Goal: Task Accomplishment & Management: Use online tool/utility

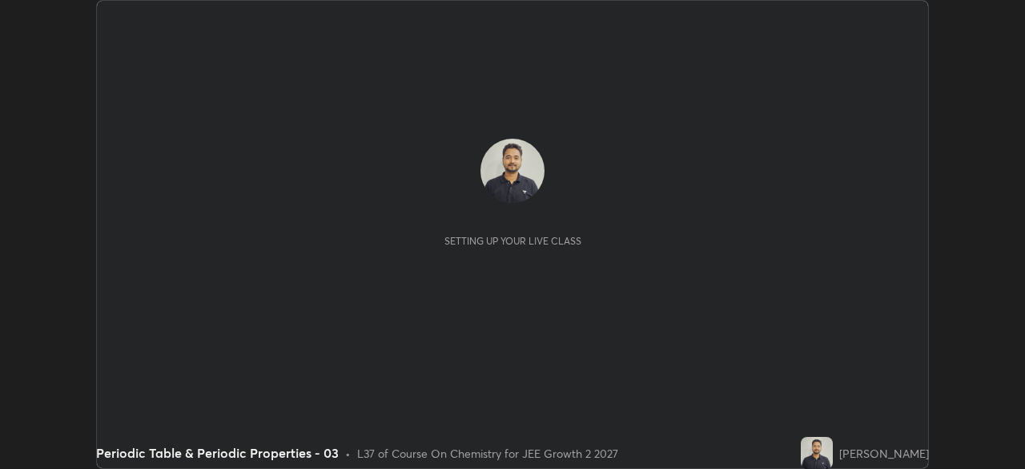
scroll to position [469, 1025]
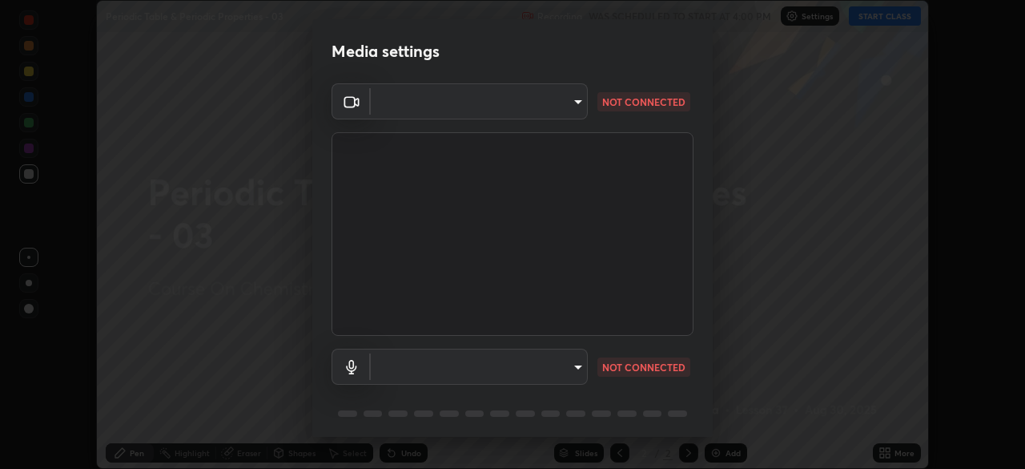
type input "8e51ced37930e971e34d94304a72bdf124377ca82fa83f25b6b4e34e328f1921"
click at [573, 368] on body "Erase all Periodic Table & Periodic Properties - 03 Recording WAS SCHEDULED TO …" at bounding box center [512, 234] width 1025 height 469
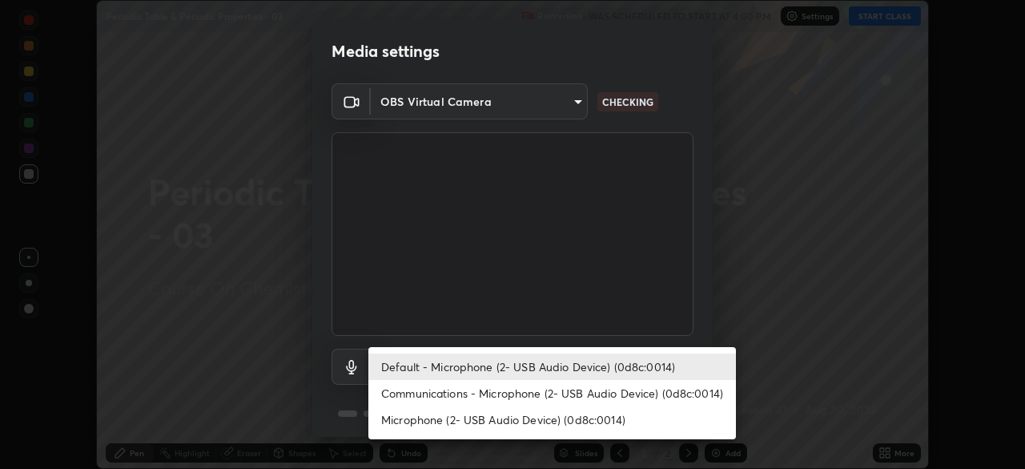
click at [565, 389] on li "Communications - Microphone (2- USB Audio Device) (0d8c:0014)" at bounding box center [552, 393] width 368 height 26
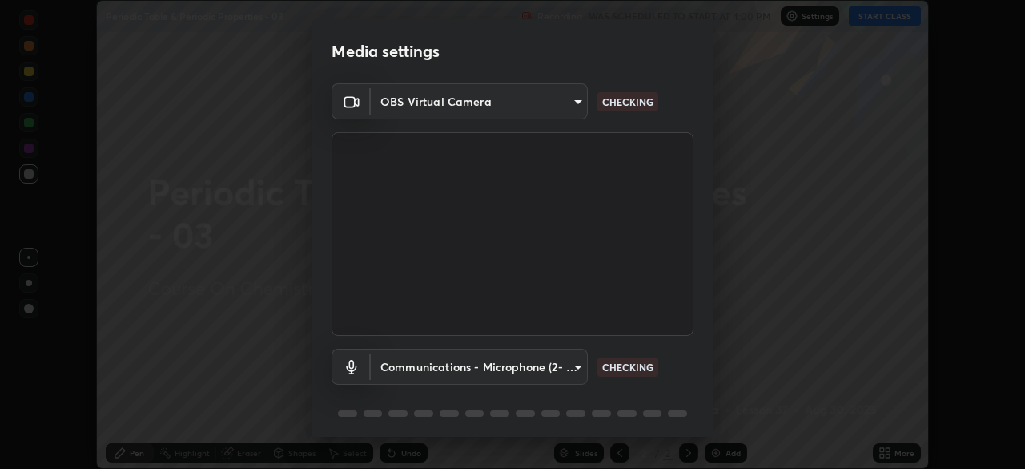
click at [561, 363] on body "Erase all Periodic Table & Periodic Properties - 03 Recording WAS SCHEDULED TO …" at bounding box center [512, 234] width 1025 height 469
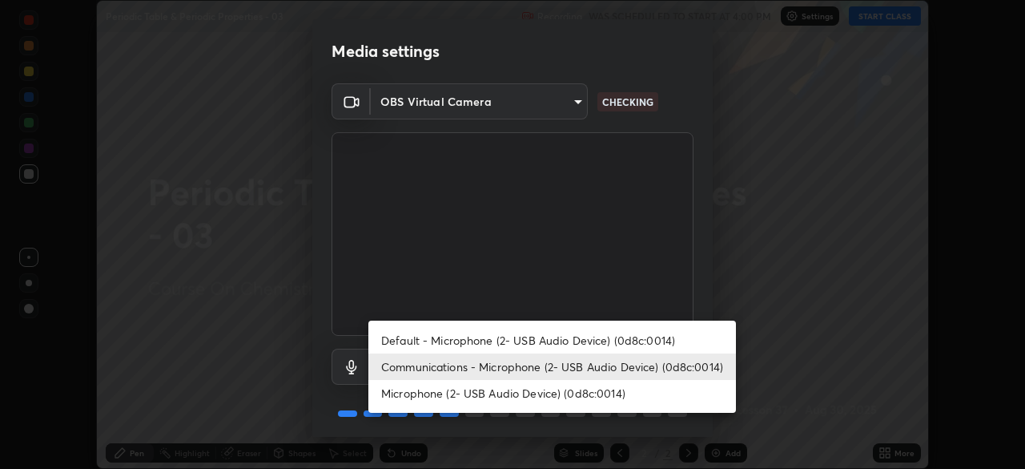
click at [569, 340] on li "Default - Microphone (2- USB Audio Device) (0d8c:0014)" at bounding box center [552, 340] width 368 height 26
type input "default"
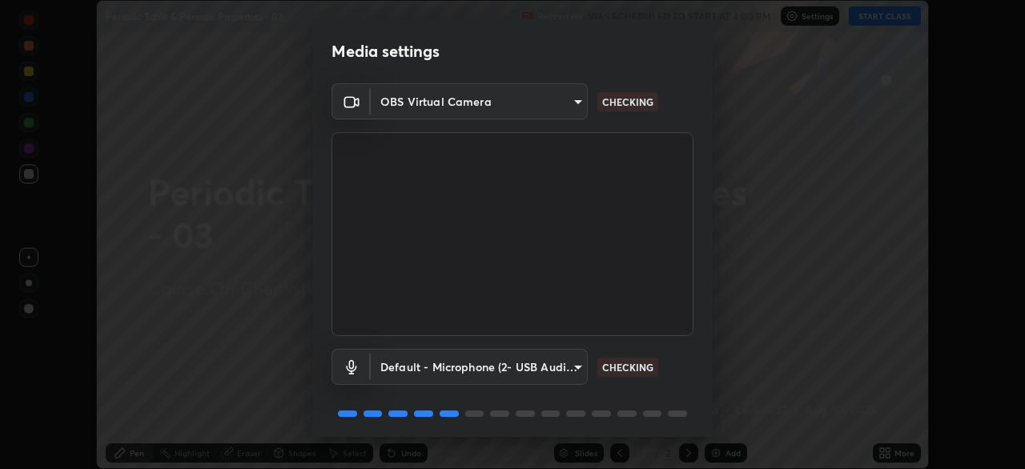
scroll to position [57, 0]
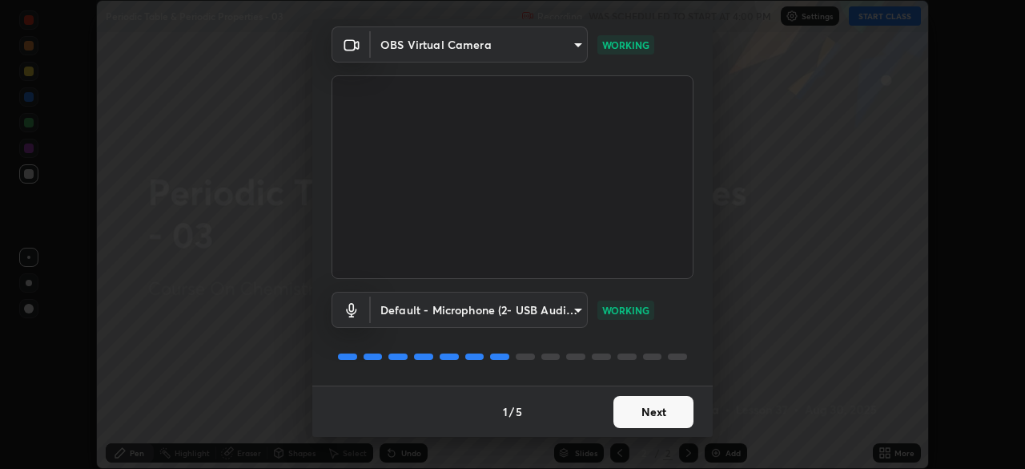
click at [657, 412] on button "Next" at bounding box center [654, 412] width 80 height 32
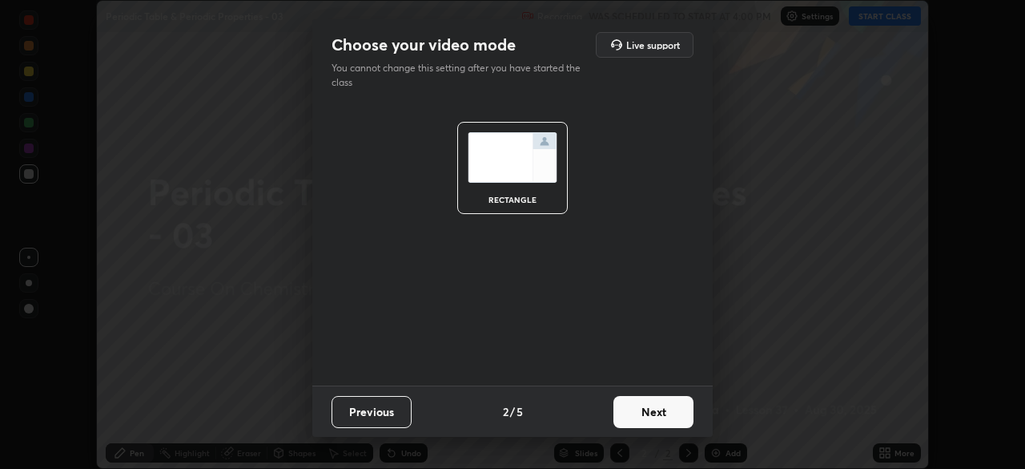
scroll to position [0, 0]
click at [672, 411] on button "Next" at bounding box center [654, 412] width 80 height 32
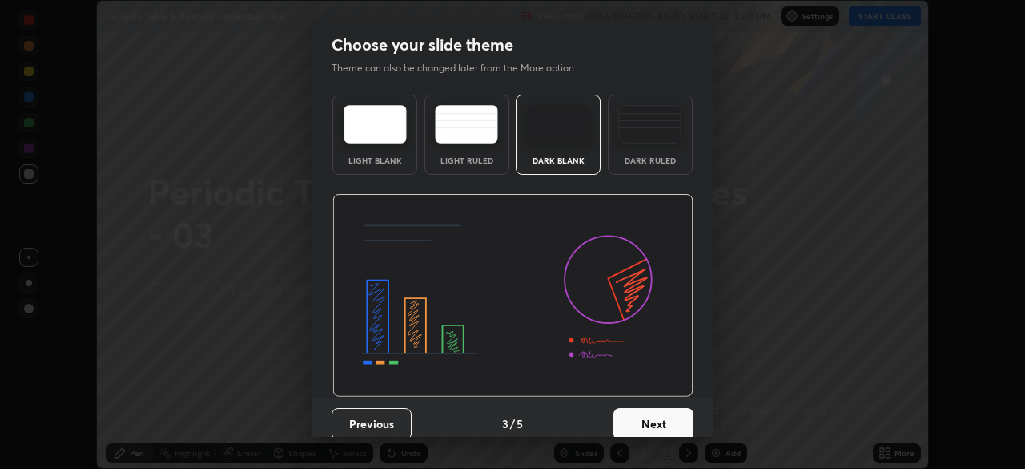
click at [682, 413] on button "Next" at bounding box center [654, 424] width 80 height 32
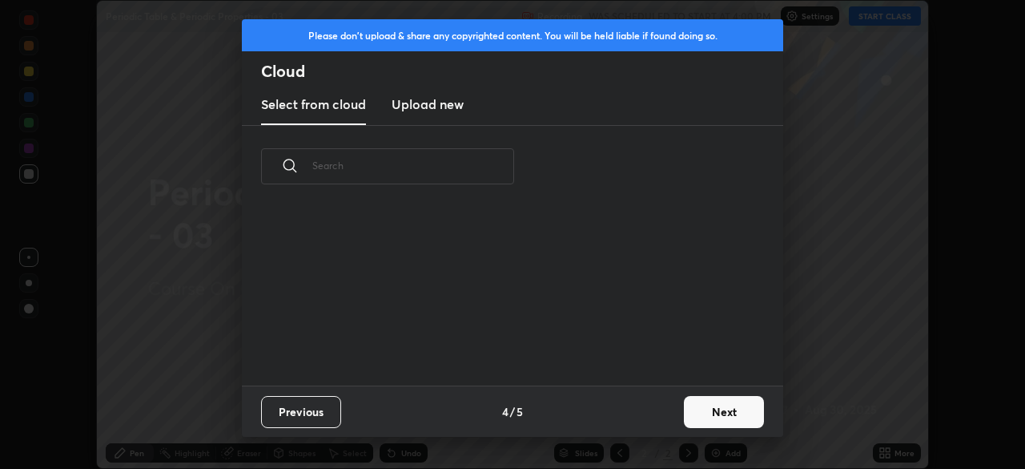
click at [708, 411] on button "Next" at bounding box center [724, 412] width 80 height 32
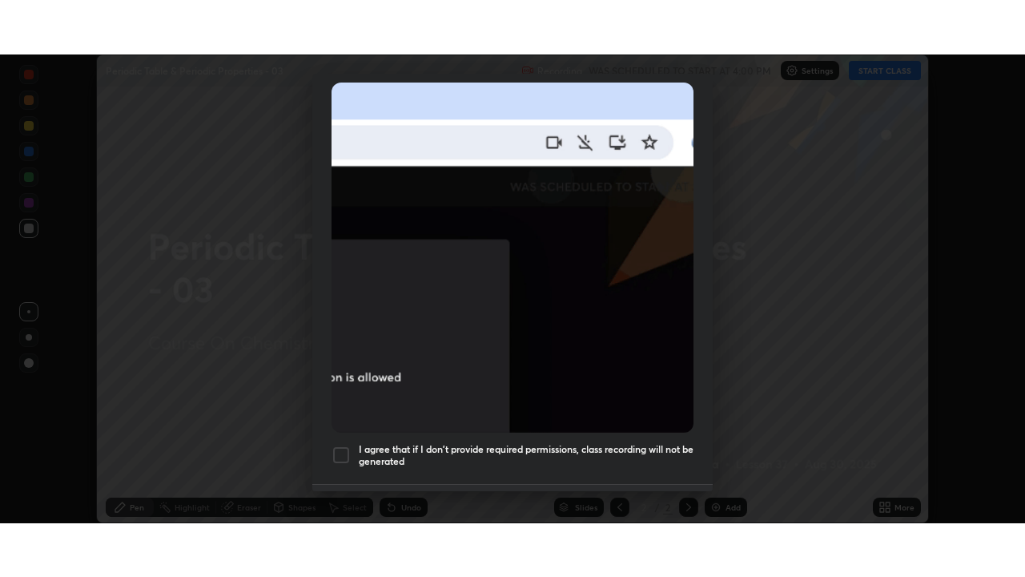
scroll to position [384, 0]
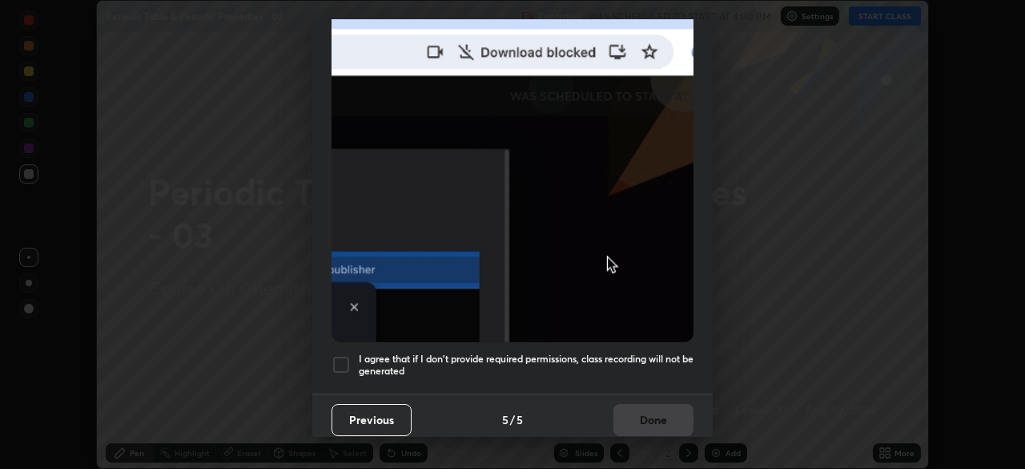
click at [633, 352] on h5 "I agree that if I don't provide required permissions, class recording will not …" at bounding box center [526, 364] width 335 height 25
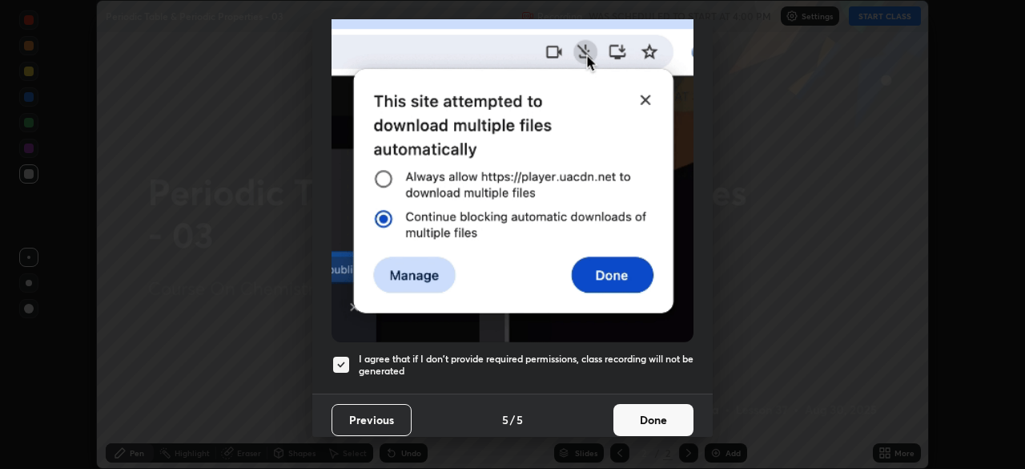
click at [650, 409] on button "Done" at bounding box center [654, 420] width 80 height 32
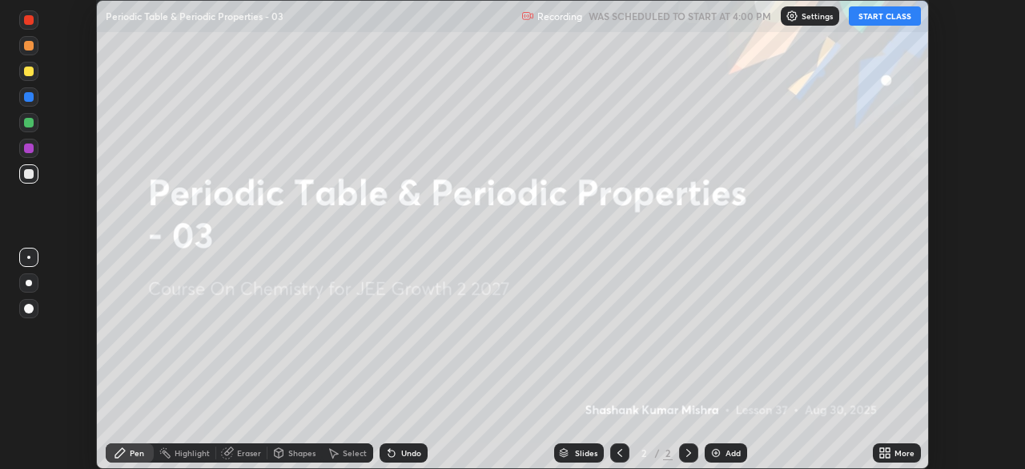
click at [893, 22] on button "START CLASS" at bounding box center [885, 15] width 72 height 19
click at [882, 455] on icon at bounding box center [882, 455] width 4 height 4
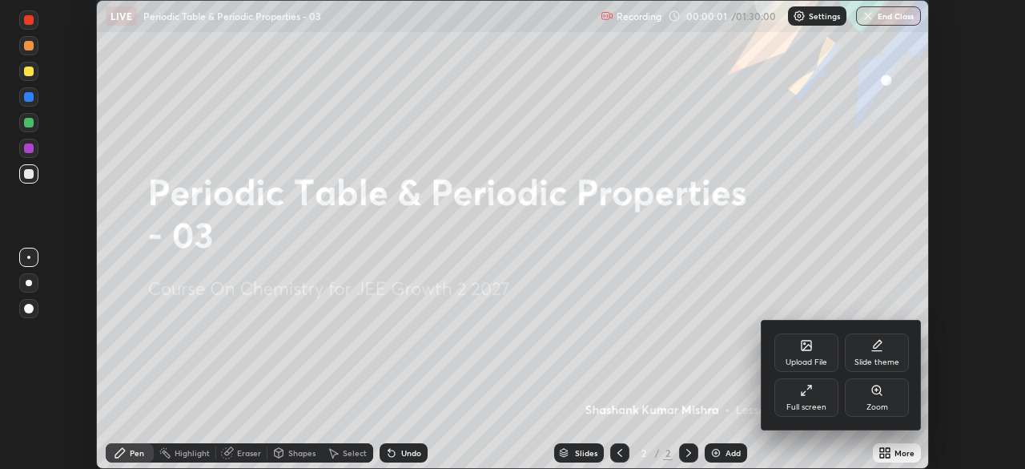
click at [799, 388] on div "Full screen" at bounding box center [806, 397] width 64 height 38
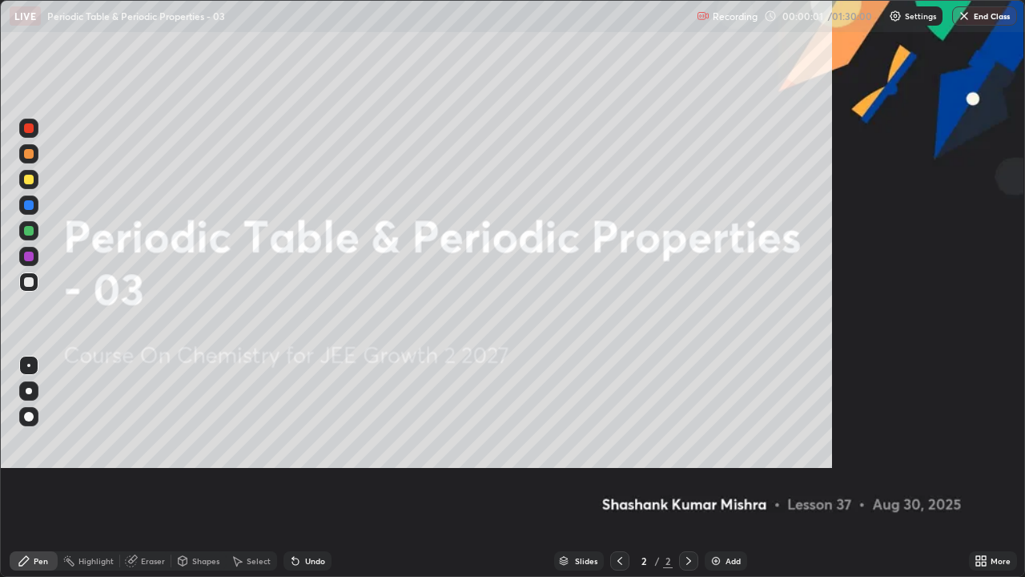
scroll to position [577, 1025]
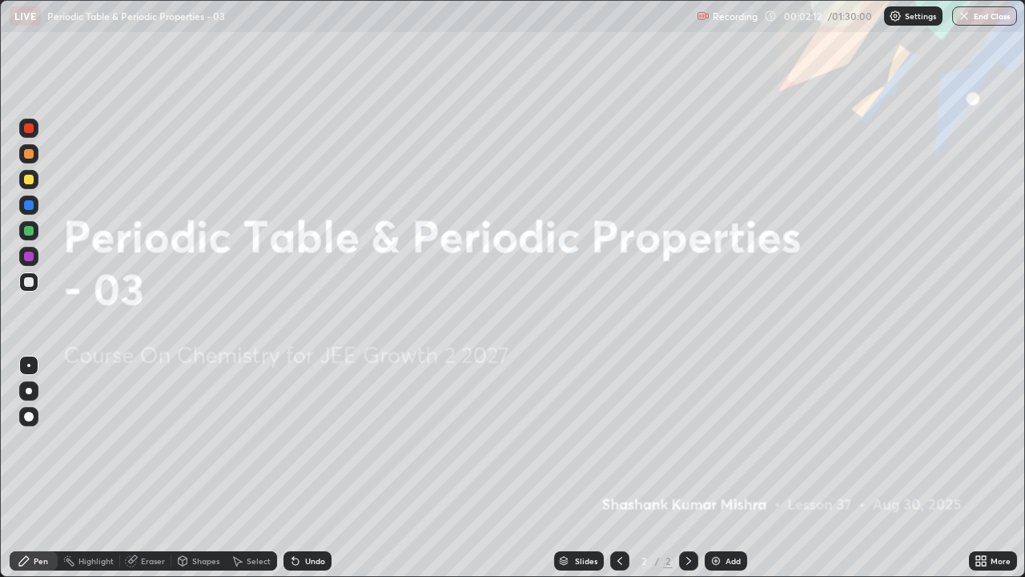
click at [710, 468] on img at bounding box center [716, 560] width 13 height 13
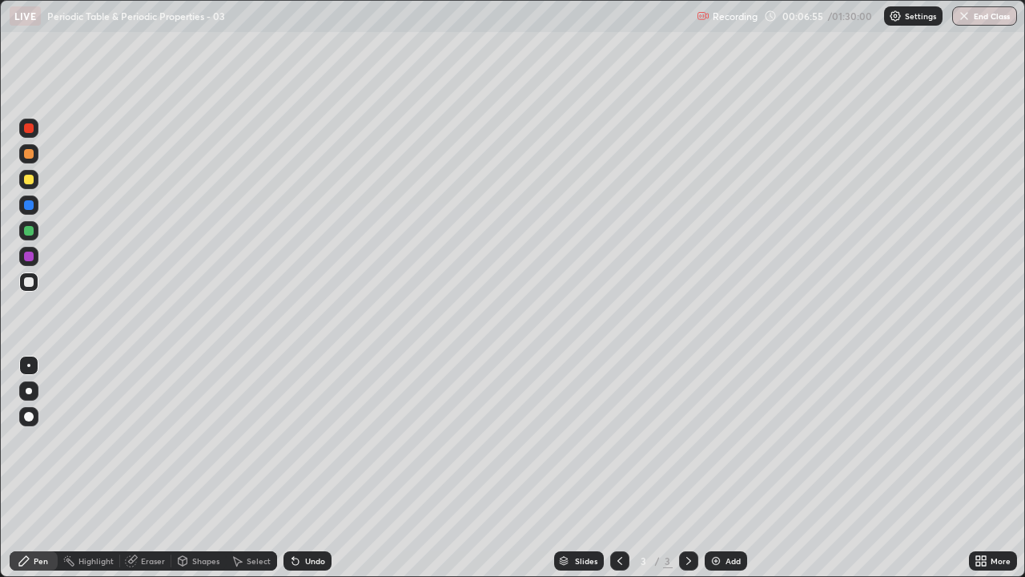
click at [142, 468] on div "Eraser" at bounding box center [153, 561] width 24 height 8
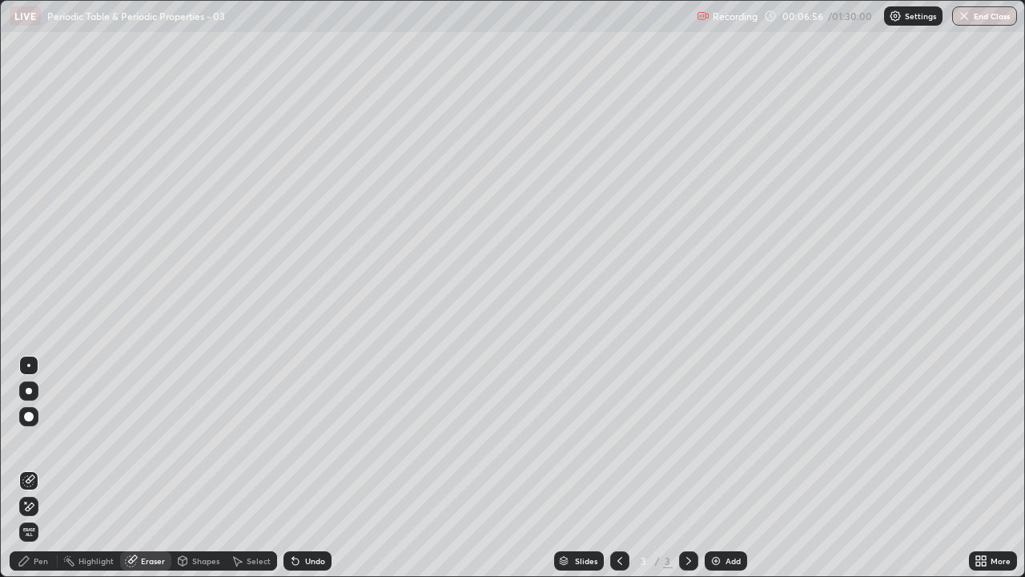
click at [29, 468] on span "Erase all" at bounding box center [29, 532] width 18 height 10
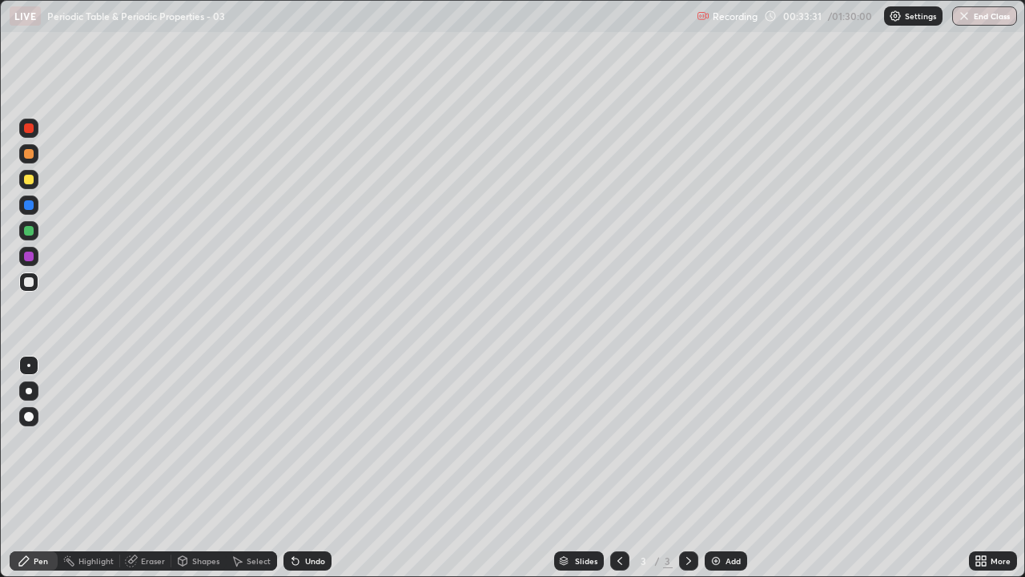
click at [244, 468] on div "Select" at bounding box center [251, 560] width 51 height 19
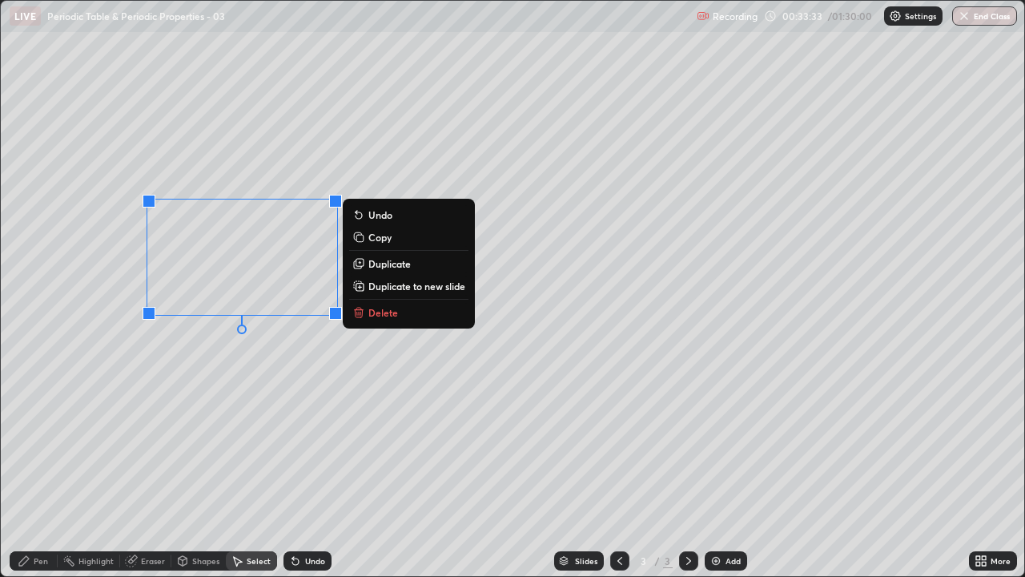
click at [380, 312] on p "Delete" at bounding box center [383, 312] width 30 height 13
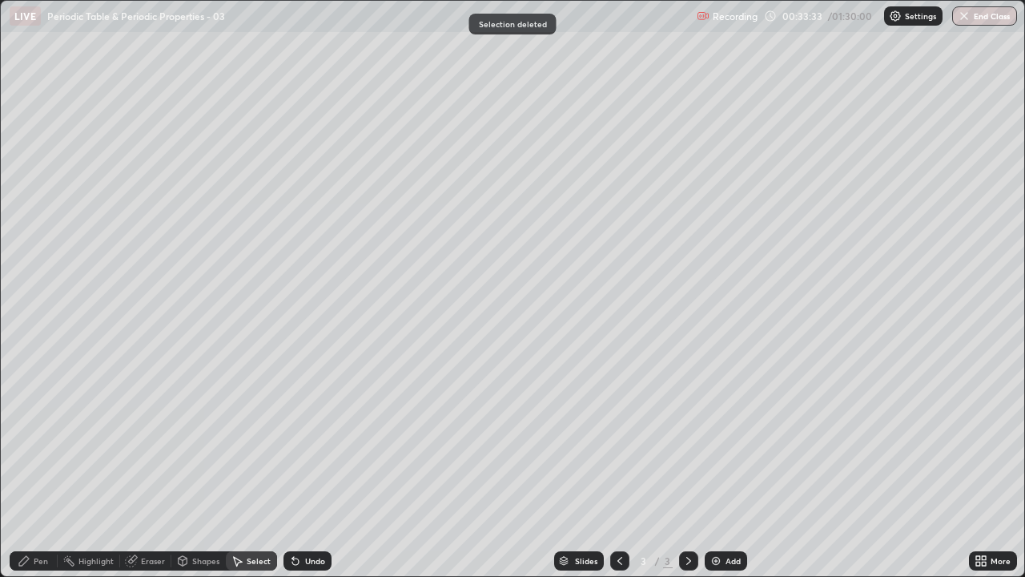
click at [30, 468] on div "Pen" at bounding box center [34, 560] width 48 height 19
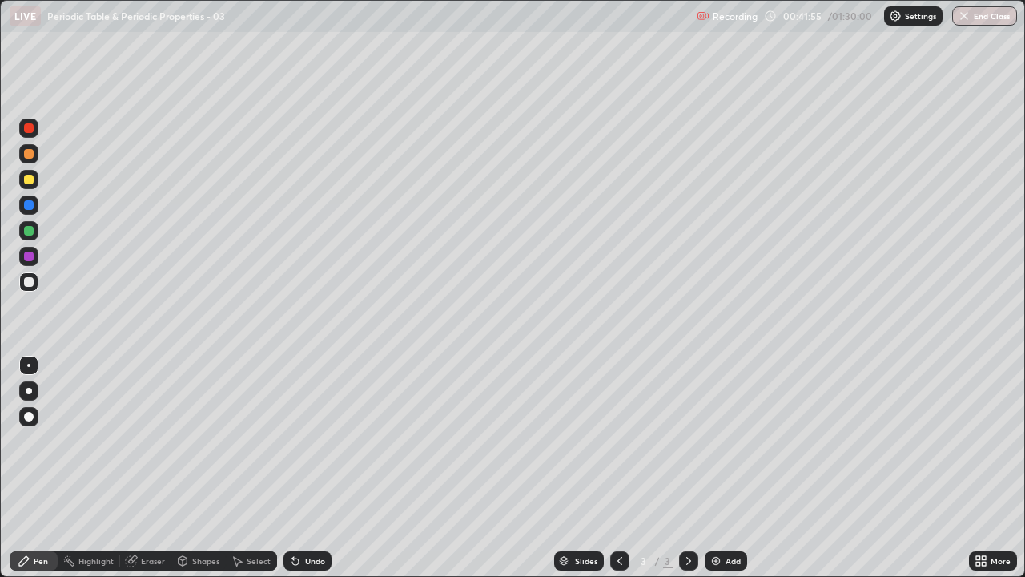
click at [28, 177] on div at bounding box center [29, 180] width 10 height 10
click at [248, 468] on div "Select" at bounding box center [259, 561] width 24 height 8
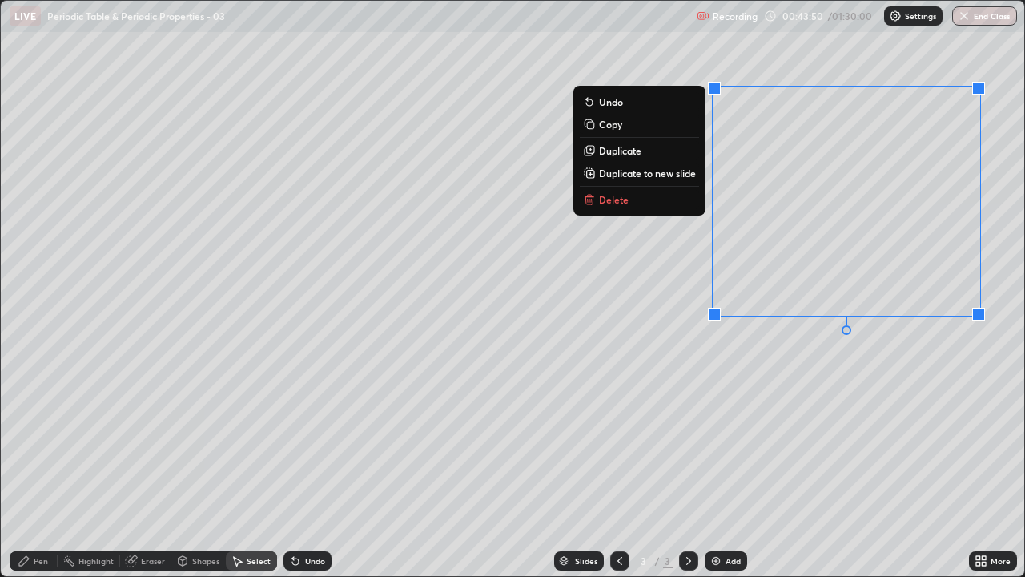
click at [616, 199] on p "Delete" at bounding box center [614, 199] width 30 height 13
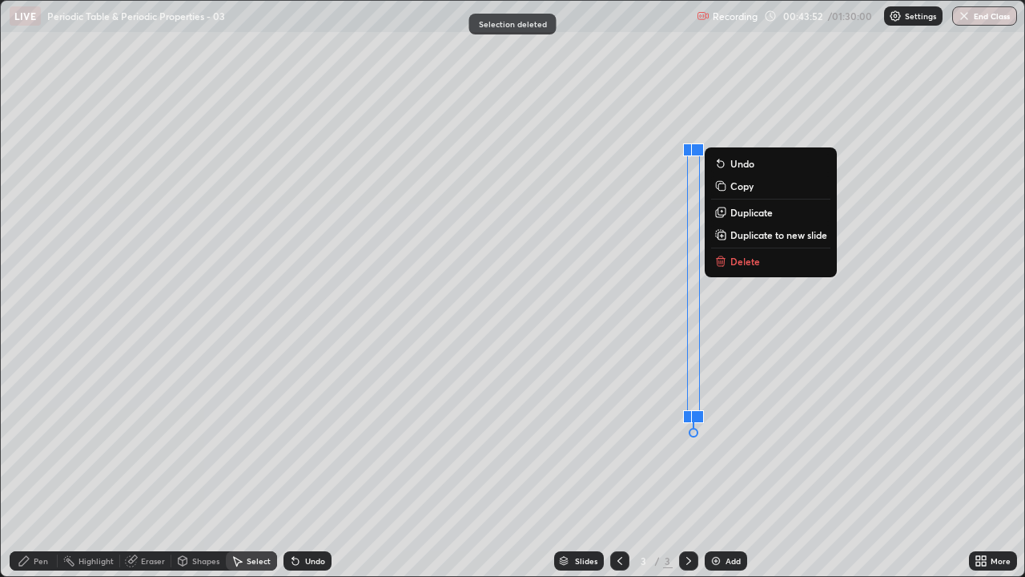
click at [735, 259] on p "Delete" at bounding box center [745, 261] width 30 height 13
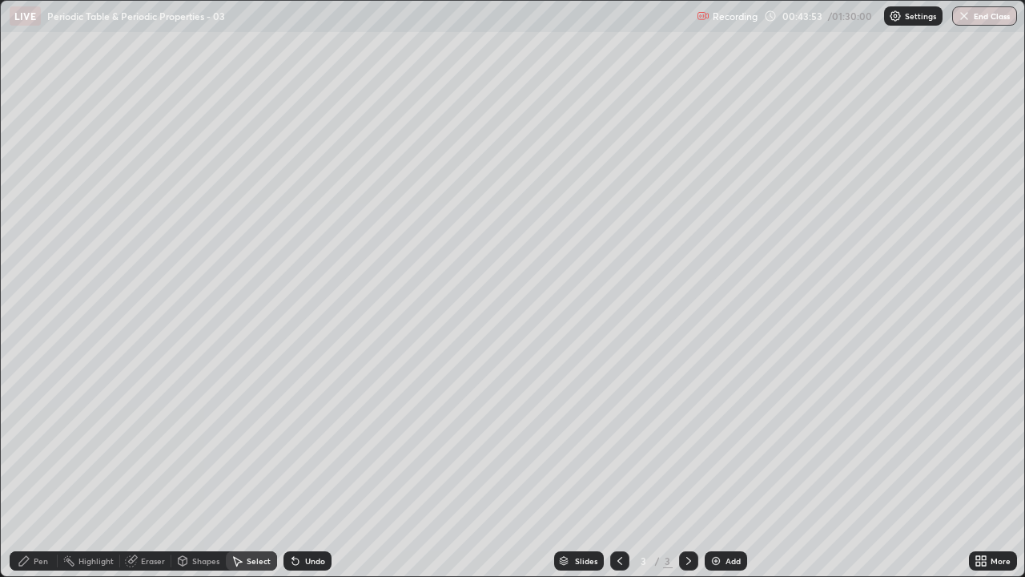
click at [42, 468] on div "Pen" at bounding box center [34, 560] width 48 height 19
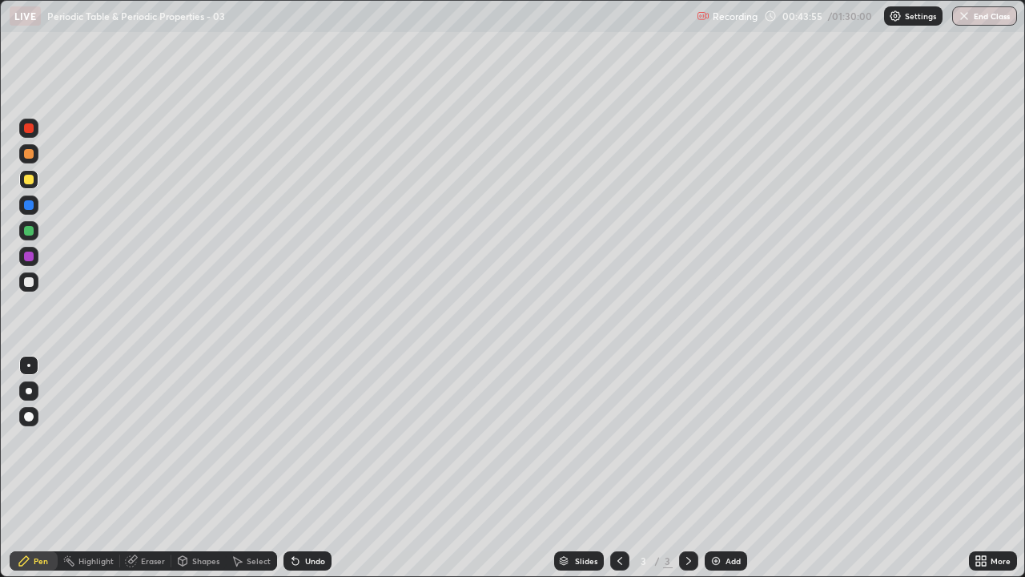
click at [718, 468] on img at bounding box center [716, 560] width 13 height 13
click at [618, 468] on icon at bounding box center [620, 560] width 13 height 13
click at [687, 468] on icon at bounding box center [688, 560] width 13 height 13
click at [32, 279] on div at bounding box center [29, 282] width 10 height 10
click at [141, 468] on div "Eraser" at bounding box center [153, 561] width 24 height 8
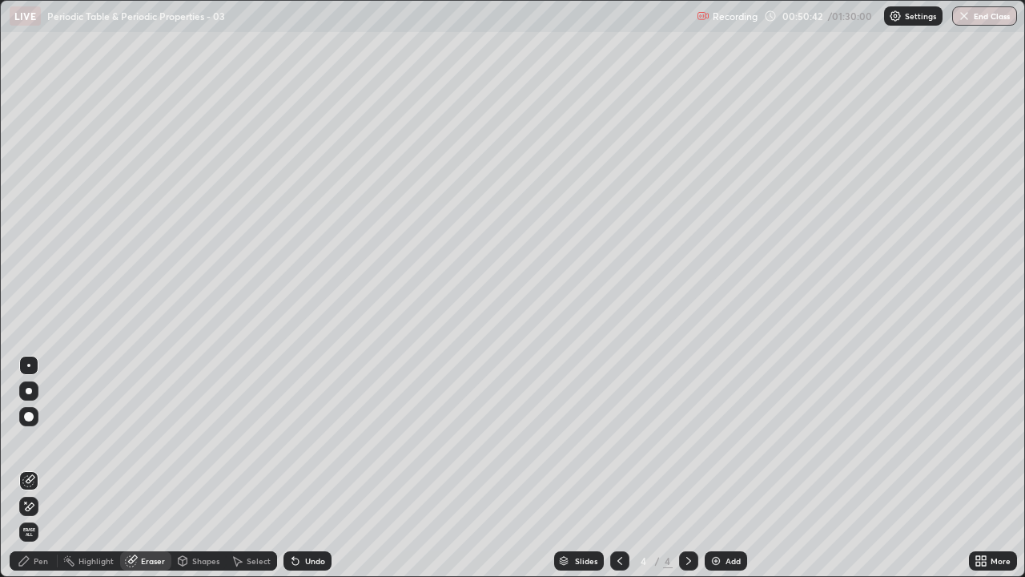
click at [35, 468] on div "Pen" at bounding box center [34, 560] width 48 height 19
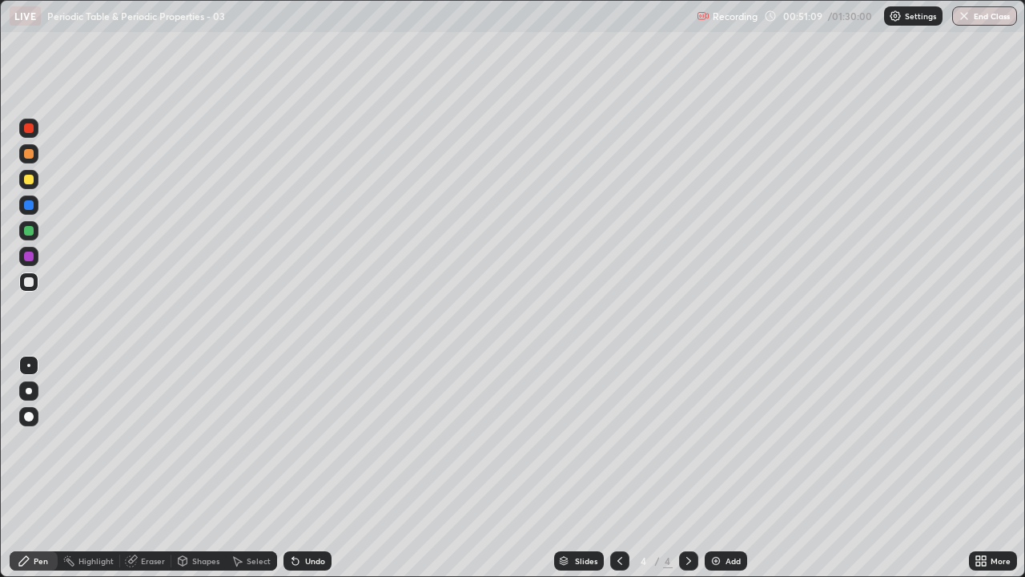
click at [618, 468] on icon at bounding box center [620, 560] width 13 height 13
click at [687, 468] on icon at bounding box center [688, 560] width 13 height 13
click at [717, 468] on img at bounding box center [716, 560] width 13 height 13
click at [310, 468] on div "Undo" at bounding box center [308, 560] width 48 height 19
click at [314, 468] on div "Undo" at bounding box center [315, 561] width 20 height 8
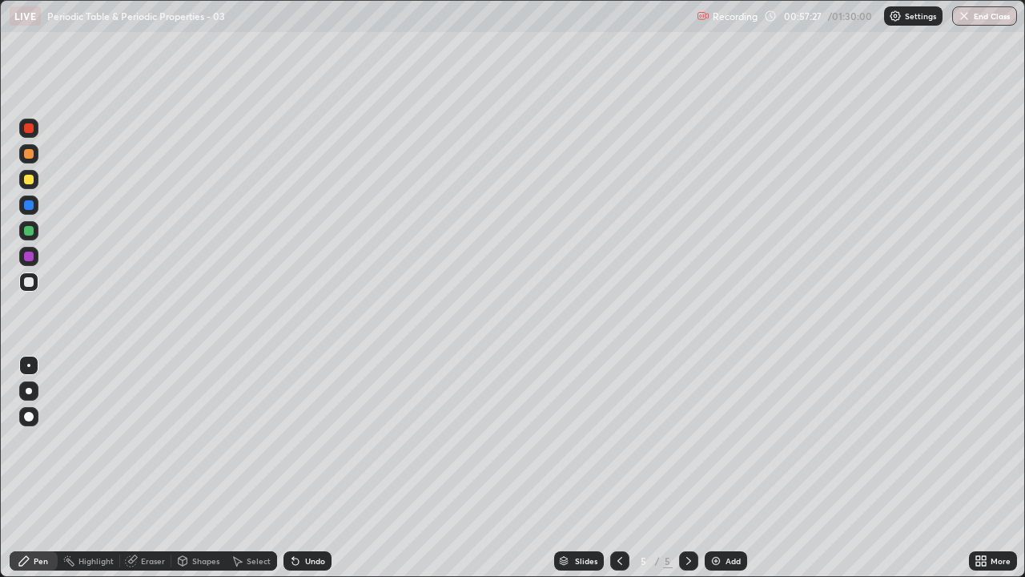
click at [312, 468] on div "Undo" at bounding box center [315, 561] width 20 height 8
click at [313, 468] on div "Undo" at bounding box center [315, 561] width 20 height 8
click at [311, 468] on div "Undo" at bounding box center [308, 560] width 48 height 19
click at [305, 468] on div "Undo" at bounding box center [315, 561] width 20 height 8
click at [26, 227] on div at bounding box center [29, 231] width 10 height 10
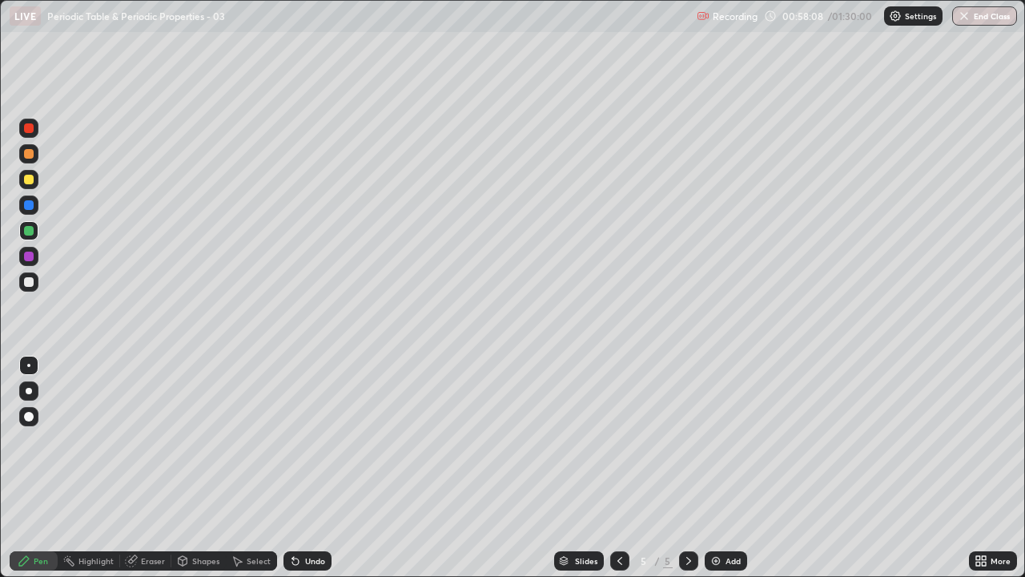
click at [198, 468] on div "Shapes" at bounding box center [205, 561] width 27 height 8
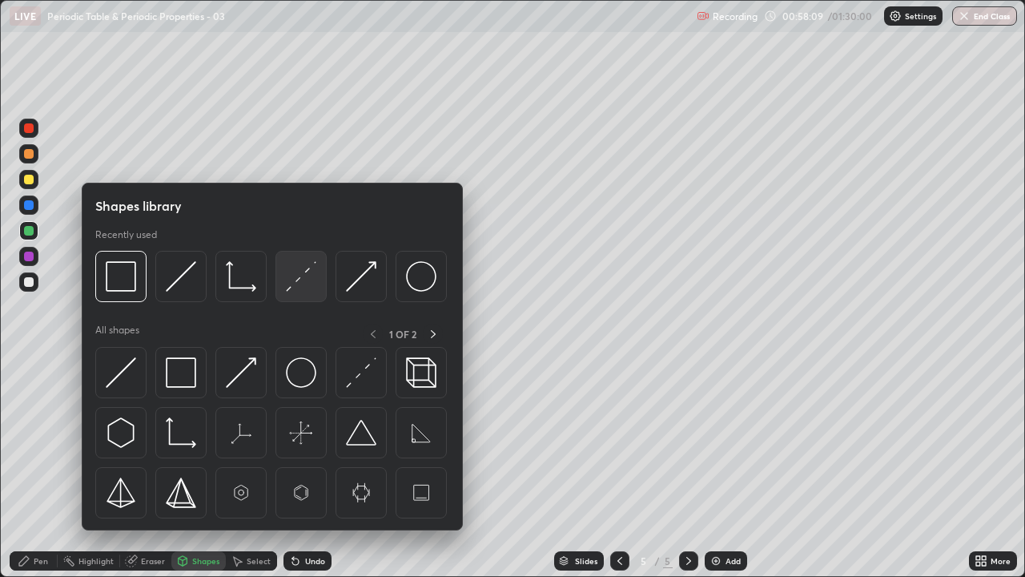
click at [300, 280] on img at bounding box center [301, 276] width 30 height 30
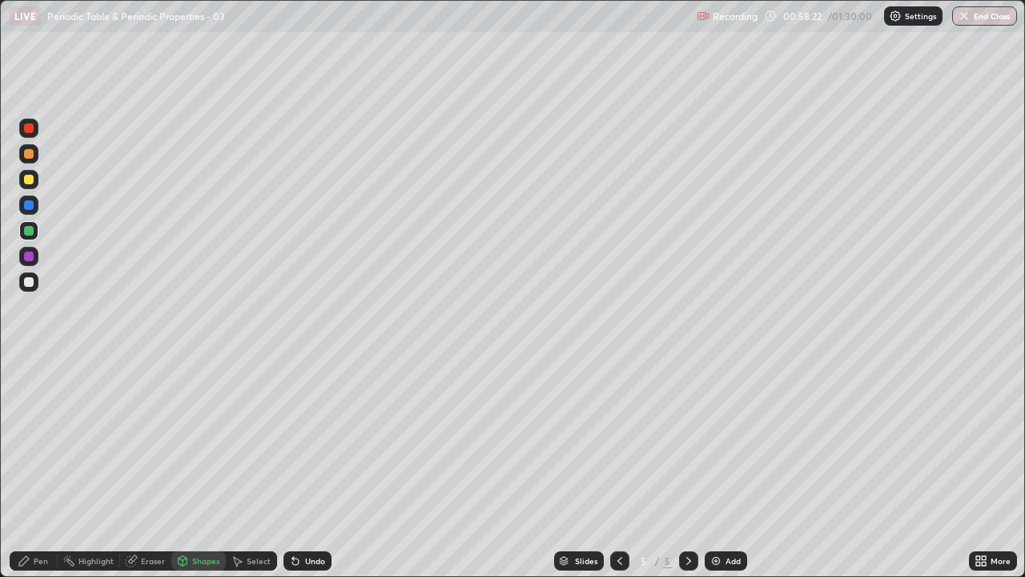
click at [30, 281] on div at bounding box center [29, 282] width 10 height 10
click at [305, 468] on div "Undo" at bounding box center [315, 561] width 20 height 8
click at [45, 468] on div "Pen" at bounding box center [41, 561] width 14 height 8
click at [247, 468] on div "Select" at bounding box center [259, 561] width 24 height 8
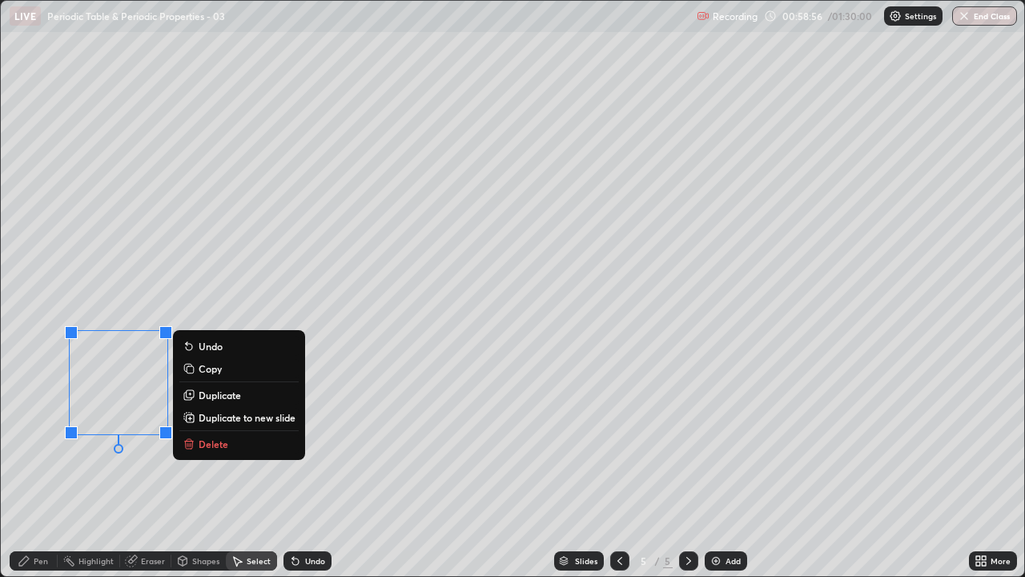
click at [223, 438] on p "Delete" at bounding box center [214, 443] width 30 height 13
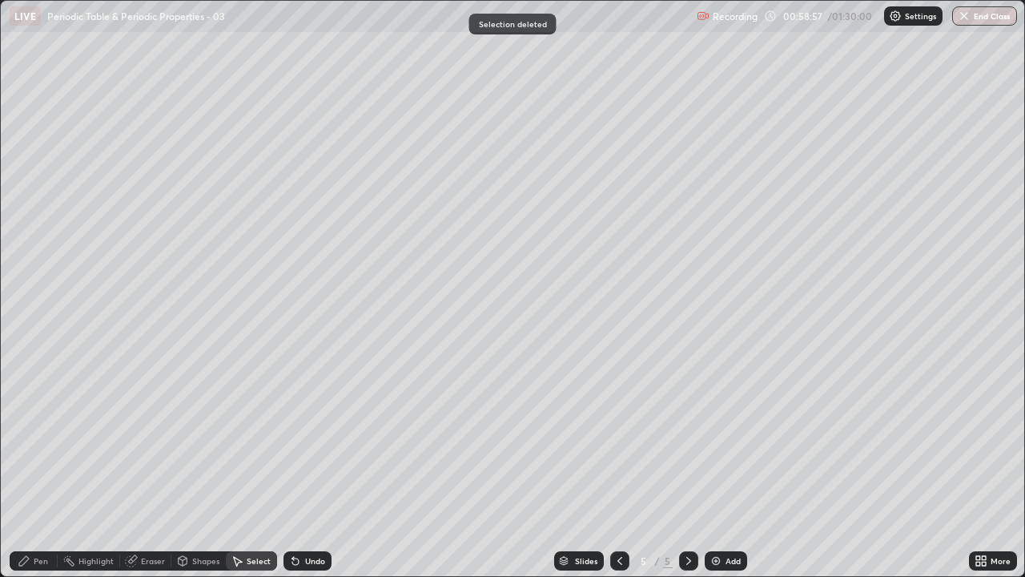
click at [33, 468] on div "Pen" at bounding box center [34, 560] width 48 height 19
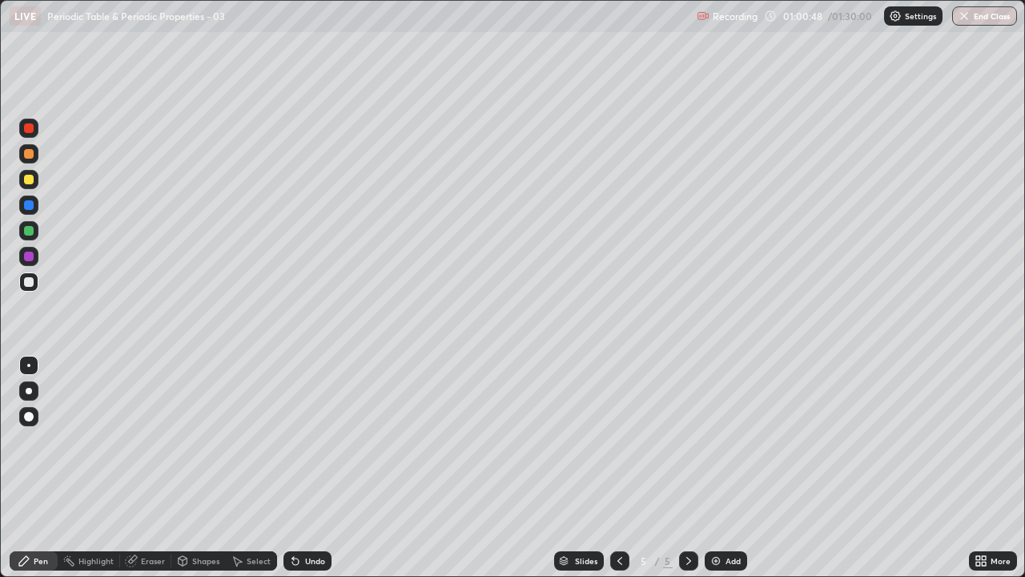
click at [714, 468] on img at bounding box center [716, 560] width 13 height 13
click at [618, 468] on icon at bounding box center [620, 560] width 13 height 13
click at [684, 468] on icon at bounding box center [688, 560] width 13 height 13
click at [302, 468] on div "Undo" at bounding box center [308, 560] width 48 height 19
click at [305, 468] on div "Undo" at bounding box center [315, 561] width 20 height 8
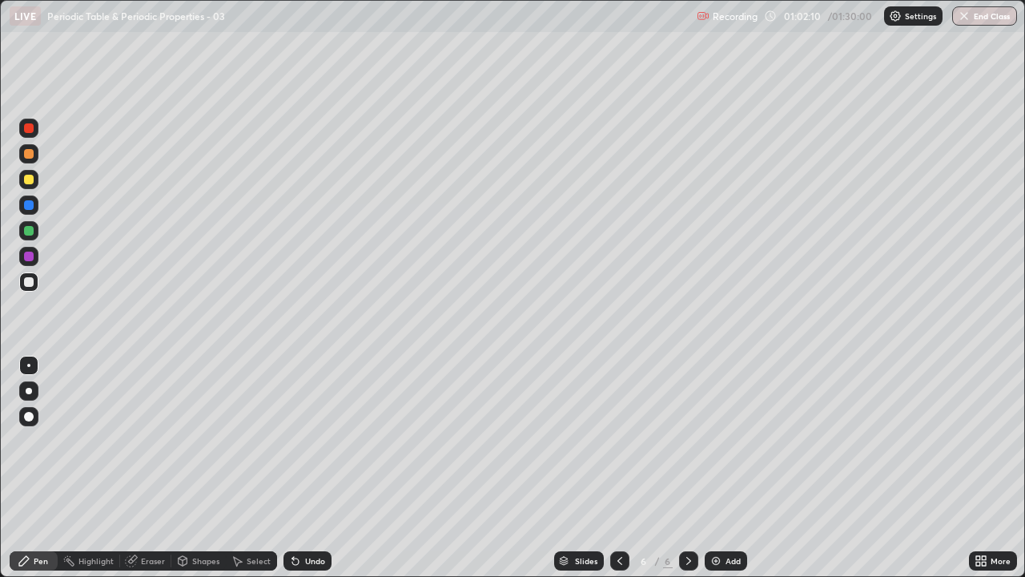
click at [297, 468] on div "Undo" at bounding box center [308, 560] width 48 height 19
click at [300, 468] on div "Undo" at bounding box center [308, 560] width 48 height 19
click at [304, 468] on div "Undo" at bounding box center [308, 560] width 48 height 19
click at [308, 468] on div "Undo" at bounding box center [308, 560] width 48 height 19
click at [305, 468] on div "Undo" at bounding box center [315, 561] width 20 height 8
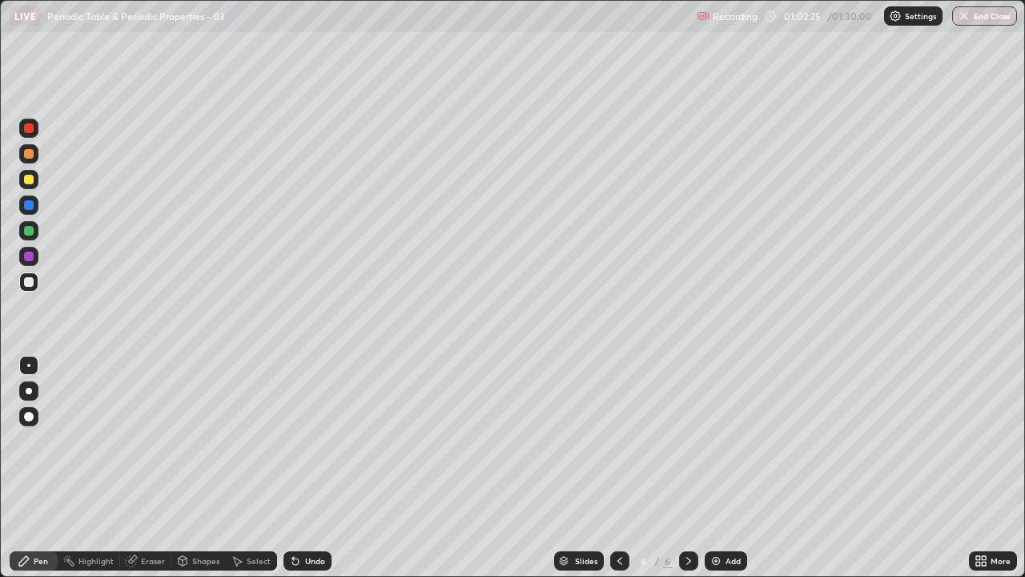
click at [300, 468] on div "Undo" at bounding box center [308, 560] width 48 height 19
click at [297, 468] on div "Undo" at bounding box center [308, 560] width 48 height 19
click at [296, 468] on icon at bounding box center [295, 560] width 13 height 13
click at [30, 232] on div at bounding box center [29, 231] width 10 height 10
click at [30, 256] on div at bounding box center [29, 256] width 10 height 10
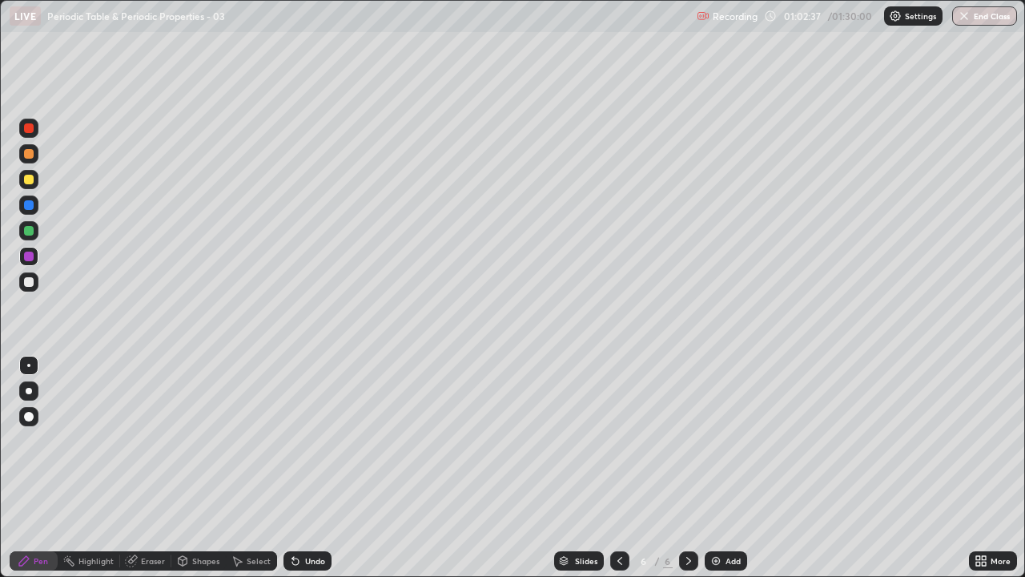
click at [30, 282] on div at bounding box center [29, 282] width 10 height 10
click at [142, 468] on div "Eraser" at bounding box center [153, 561] width 24 height 8
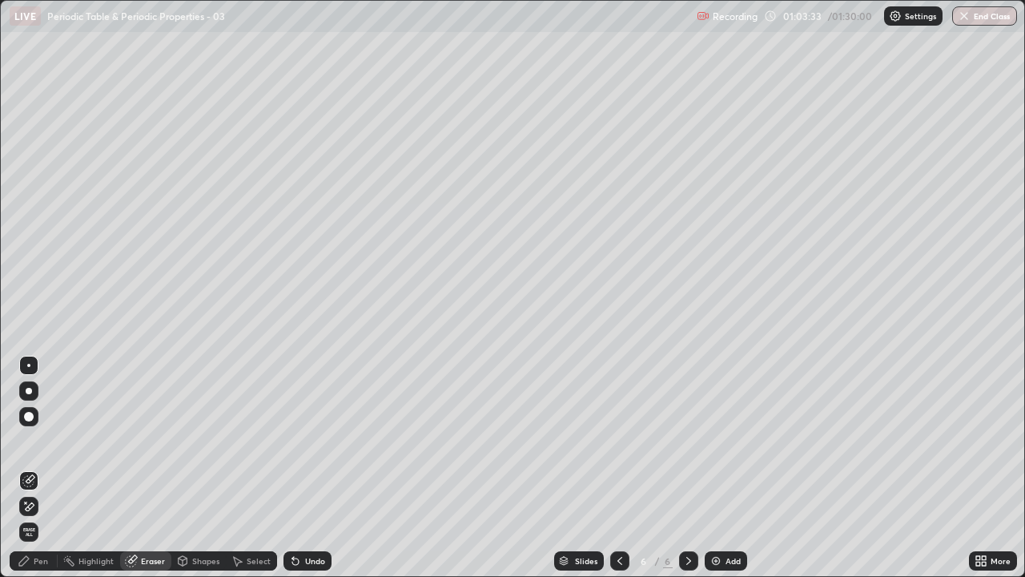
click at [38, 468] on div "Pen" at bounding box center [41, 561] width 14 height 8
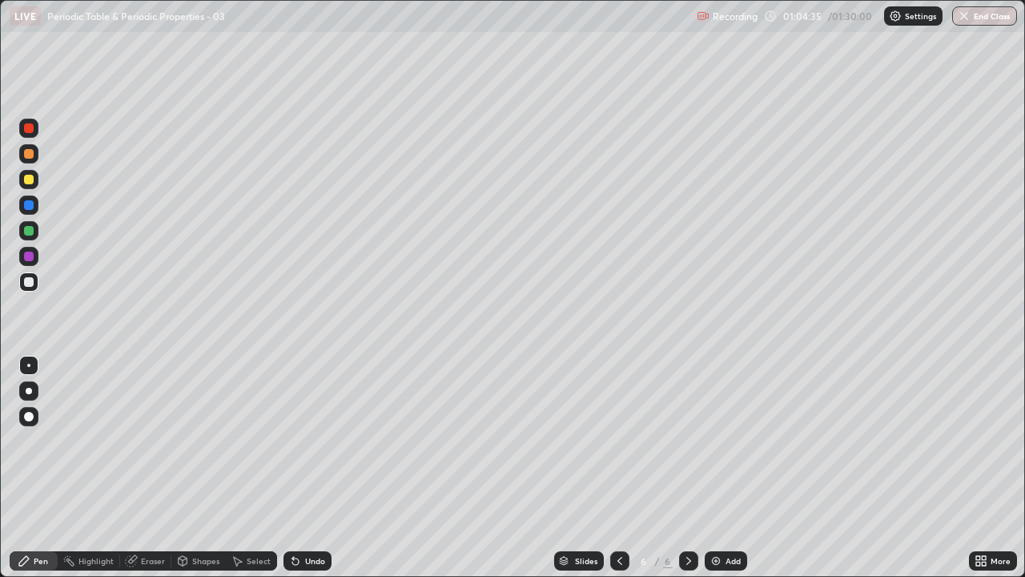
click at [618, 468] on icon at bounding box center [620, 560] width 13 height 13
click at [687, 468] on div at bounding box center [688, 560] width 19 height 19
click at [308, 468] on div "Undo" at bounding box center [315, 561] width 20 height 8
click at [302, 468] on div "Undo" at bounding box center [308, 560] width 48 height 19
click at [711, 468] on img at bounding box center [716, 560] width 13 height 13
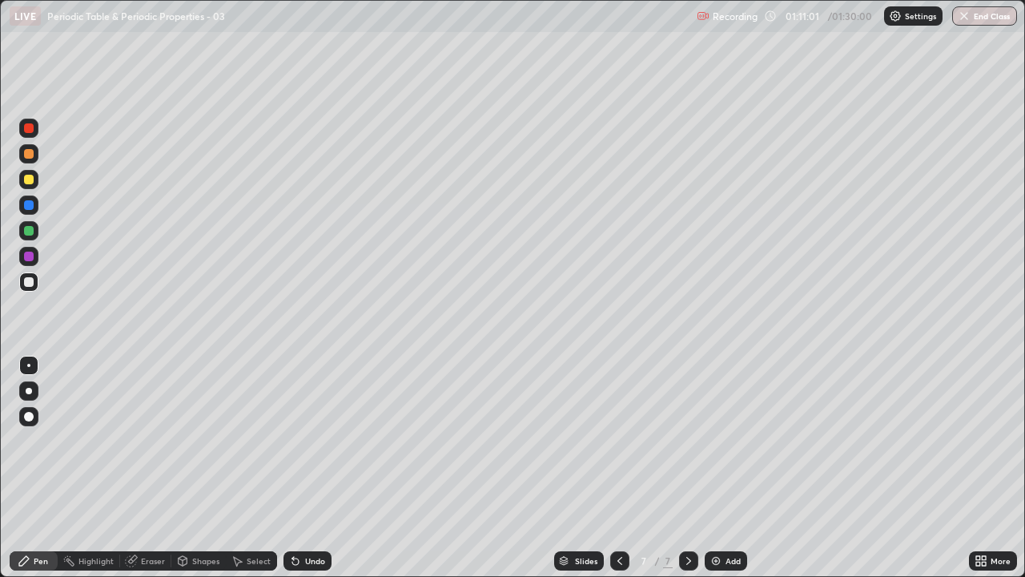
click at [143, 468] on div "Eraser" at bounding box center [153, 561] width 24 height 8
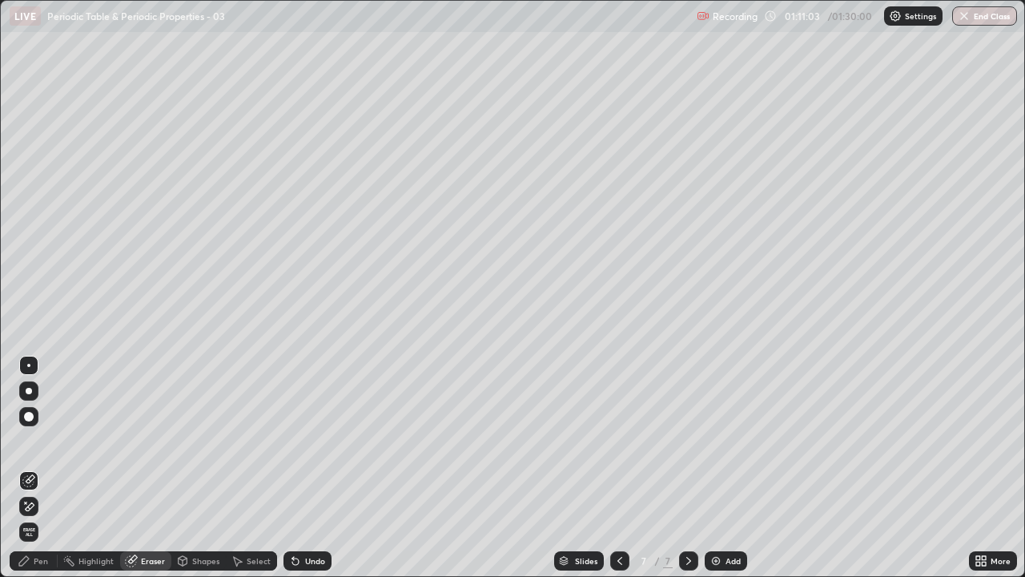
click at [40, 468] on div "Pen" at bounding box center [41, 561] width 14 height 8
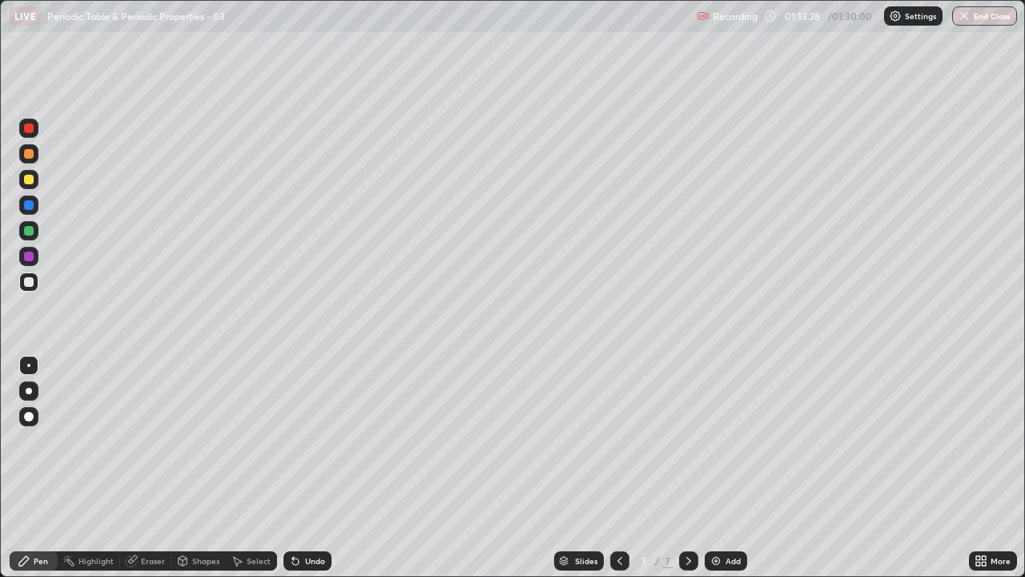
click at [141, 468] on div "Eraser" at bounding box center [153, 561] width 24 height 8
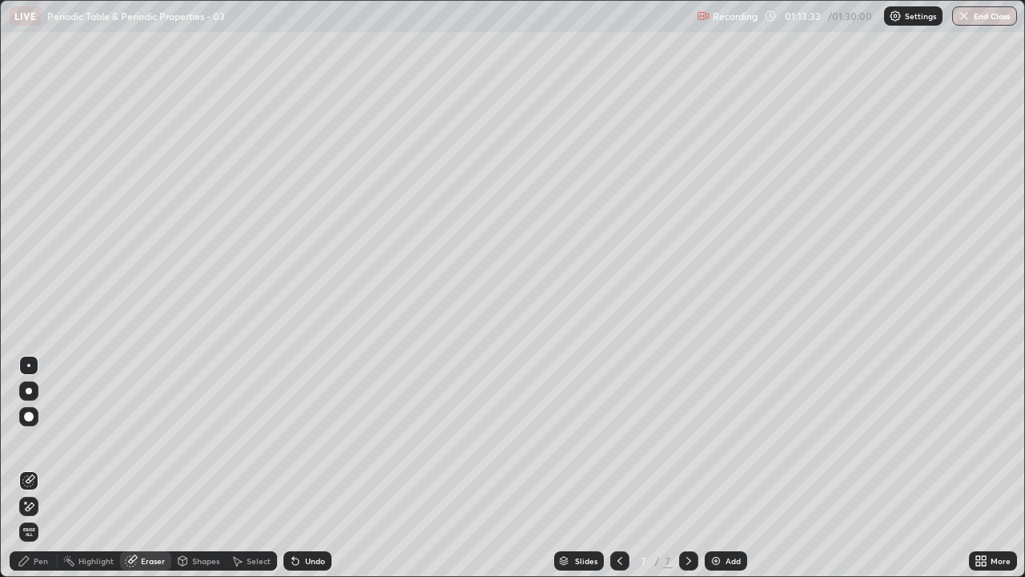
click at [30, 468] on div "Pen" at bounding box center [34, 560] width 48 height 19
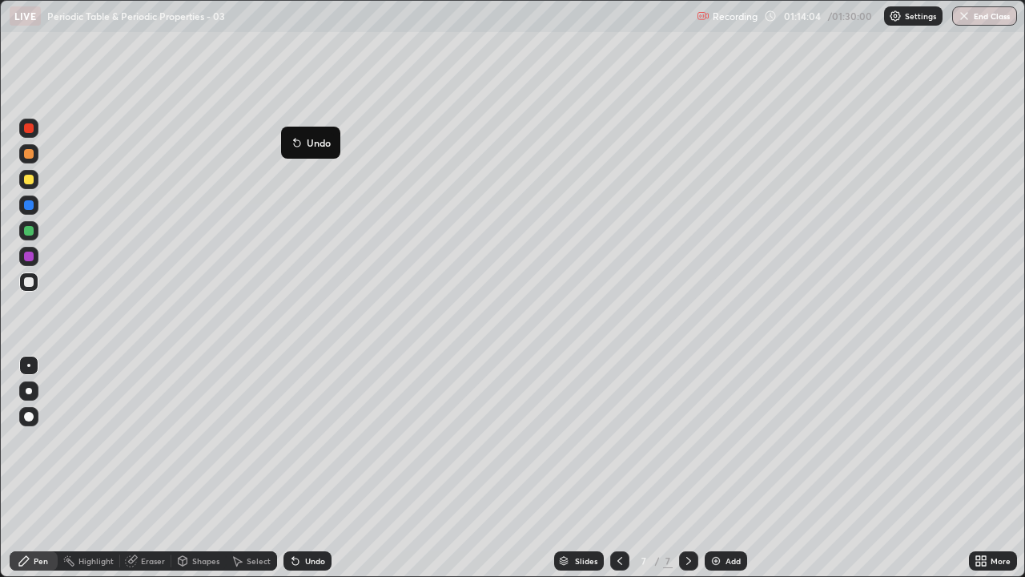
click at [304, 468] on div "Undo" at bounding box center [308, 560] width 48 height 19
click at [618, 468] on icon at bounding box center [620, 560] width 13 height 13
click at [611, 468] on div at bounding box center [619, 560] width 19 height 19
click at [687, 468] on icon at bounding box center [688, 560] width 13 height 13
click at [686, 468] on icon at bounding box center [688, 560] width 13 height 13
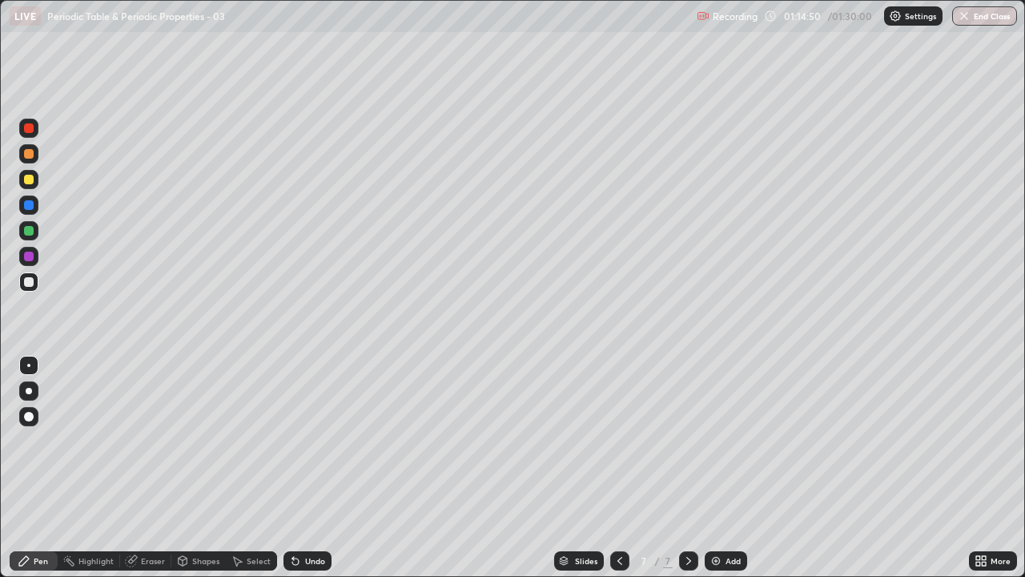
click at [307, 468] on div "Undo" at bounding box center [315, 561] width 20 height 8
click at [983, 18] on button "End Class" at bounding box center [984, 15] width 65 height 19
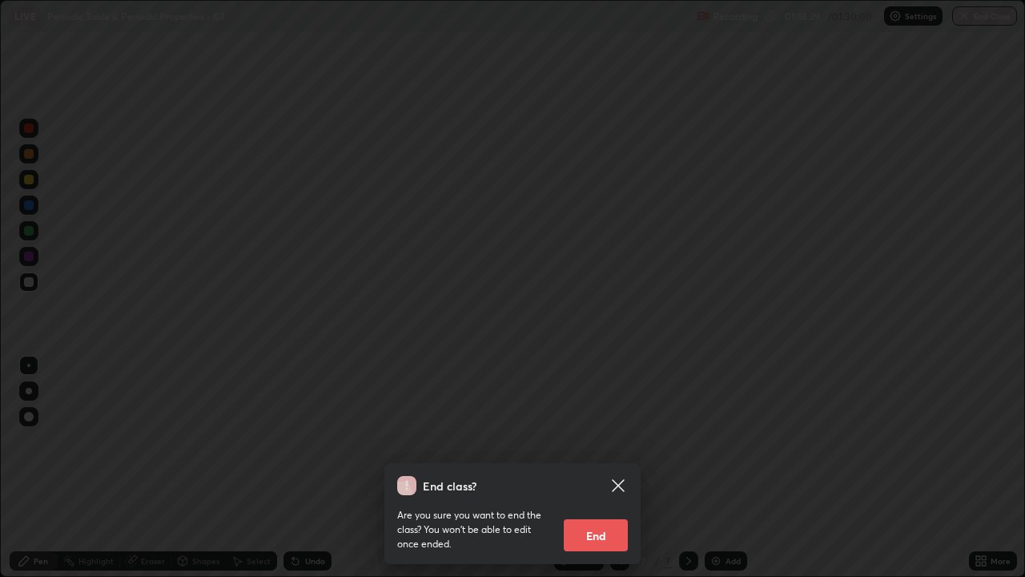
click at [592, 468] on button "End" at bounding box center [596, 535] width 64 height 32
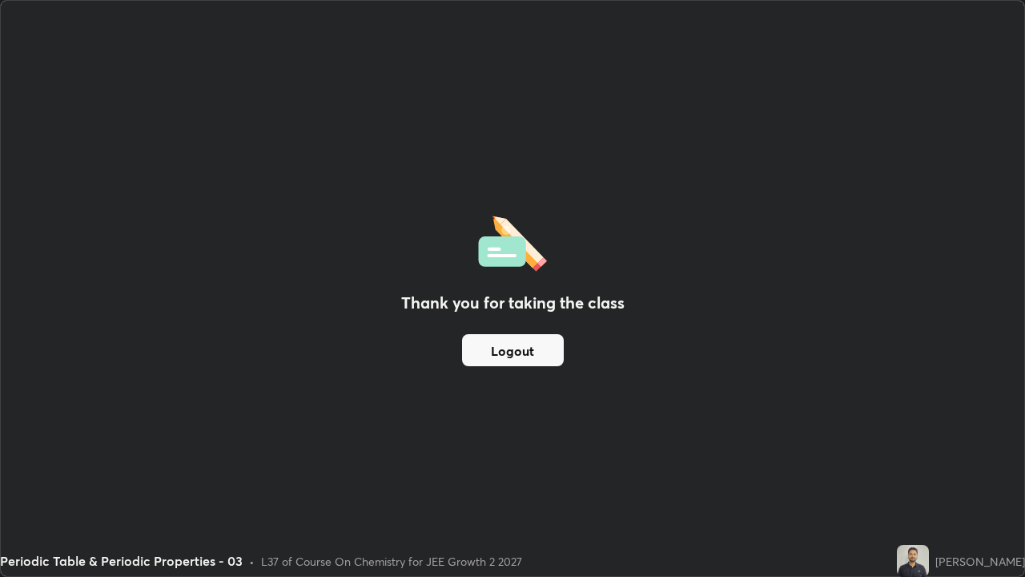
click at [526, 348] on button "Logout" at bounding box center [513, 350] width 102 height 32
